Goal: Transaction & Acquisition: Purchase product/service

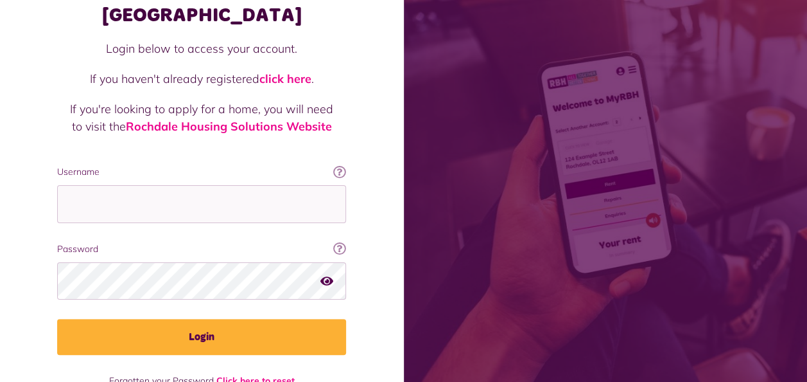
scroll to position [98, 0]
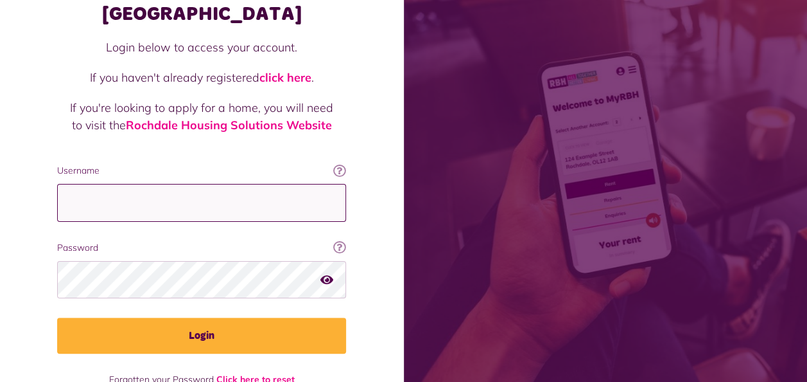
type input "**********"
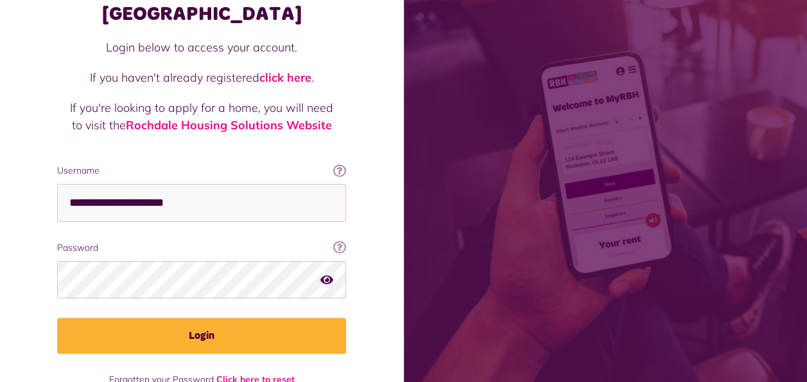
click at [328, 273] on icon "button" at bounding box center [326, 279] width 13 height 12
click at [328, 273] on icon "button" at bounding box center [327, 279] width 15 height 12
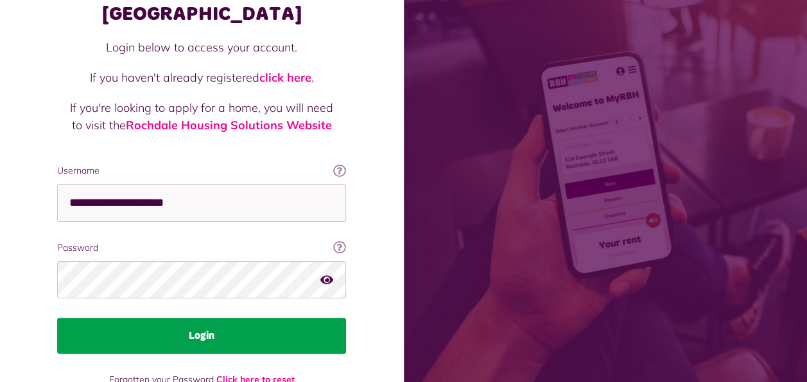
click at [262, 317] on button "Login" at bounding box center [201, 335] width 289 height 36
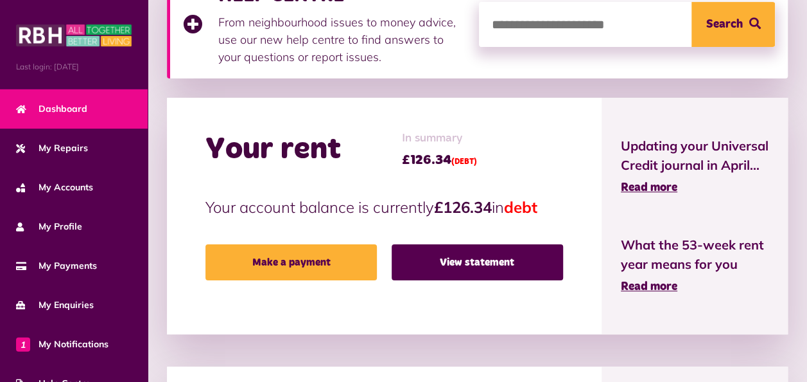
scroll to position [268, 0]
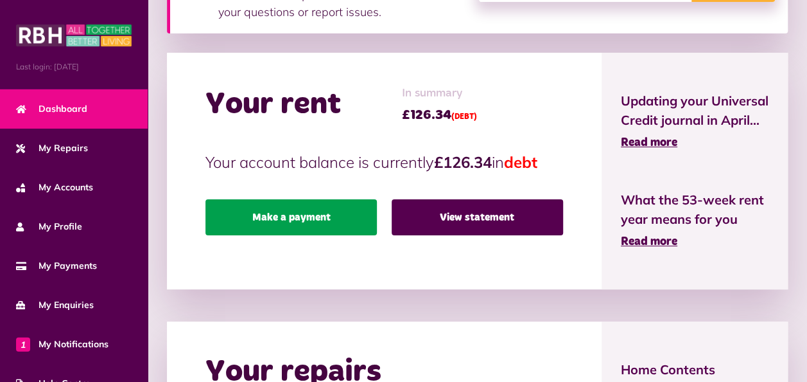
click at [304, 212] on link "Make a payment" at bounding box center [291, 217] width 171 height 36
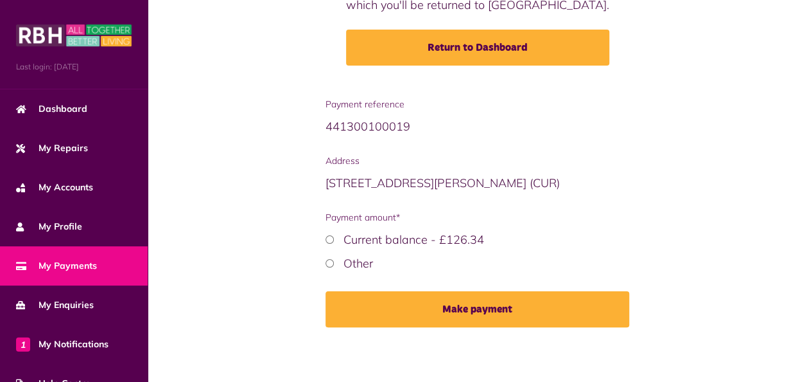
scroll to position [185, 0]
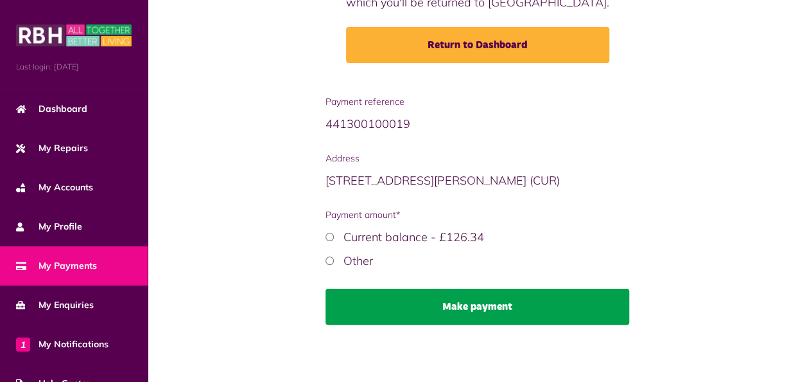
click at [410, 309] on button "Make payment" at bounding box center [478, 306] width 304 height 36
